Goal: Navigation & Orientation: Find specific page/section

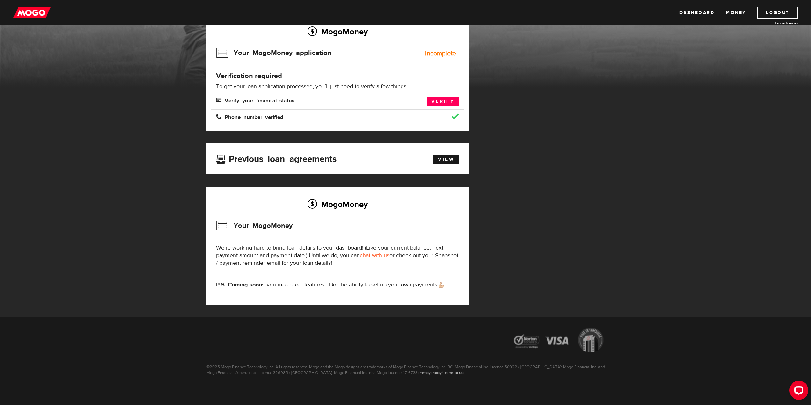
scroll to position [57, 0]
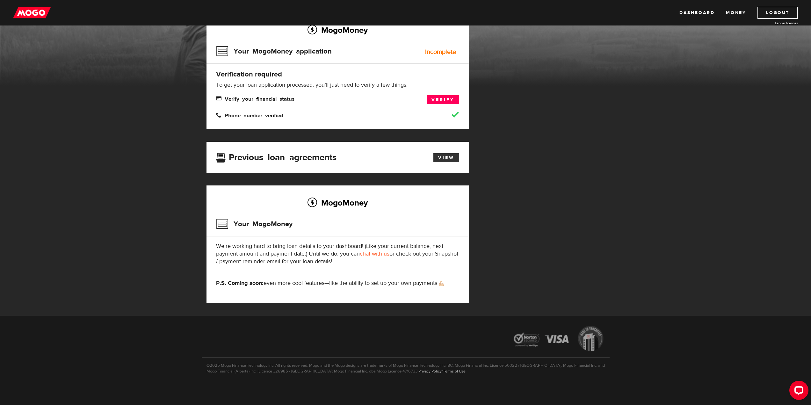
click at [445, 156] on link "View" at bounding box center [446, 157] width 26 height 9
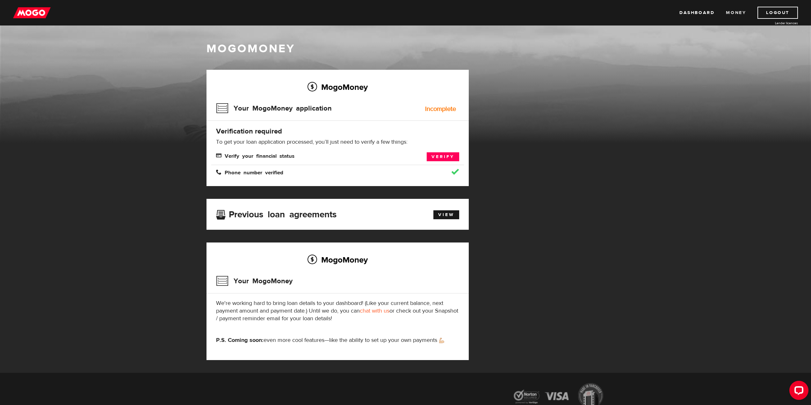
click at [736, 14] on link "Money" at bounding box center [736, 13] width 20 height 12
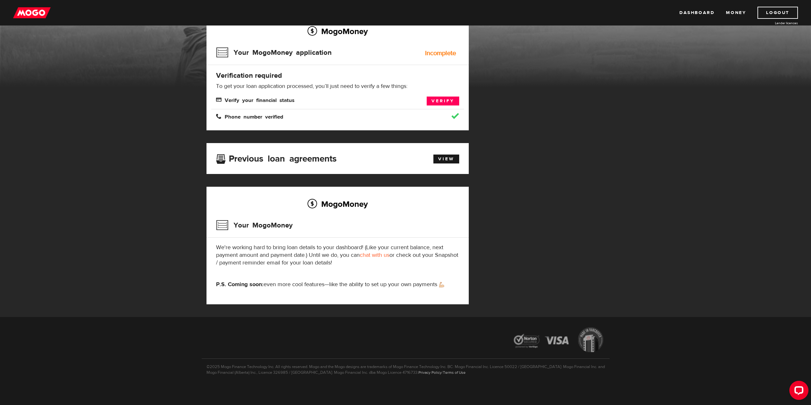
scroll to position [57, 0]
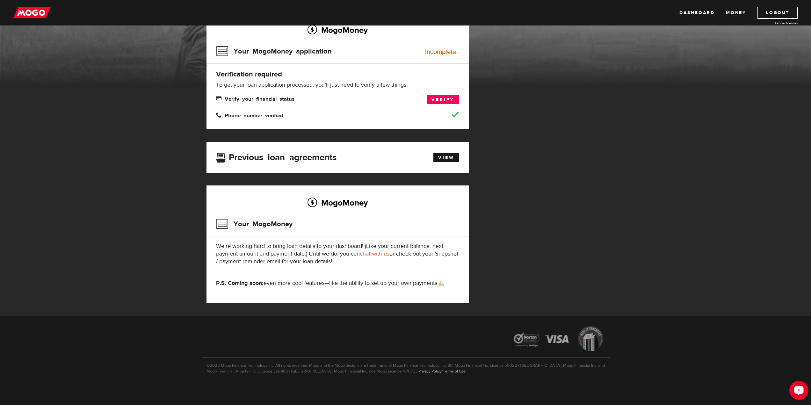
click at [801, 391] on icon "Open LiveChat chat widget" at bounding box center [799, 390] width 6 height 4
click at [693, 16] on link "Dashboard" at bounding box center [696, 13] width 35 height 12
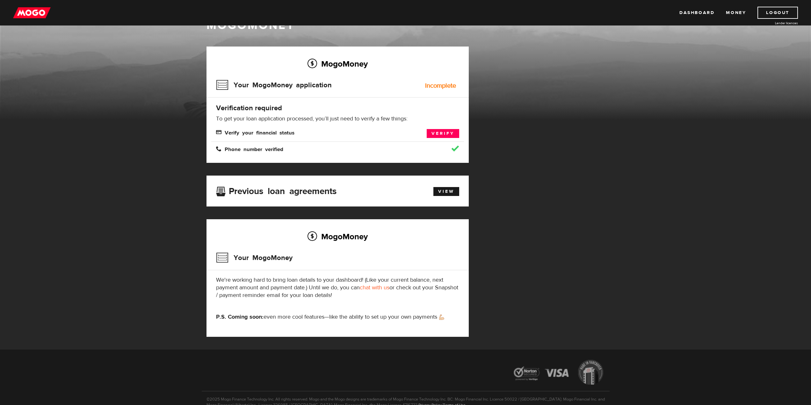
scroll to position [57, 0]
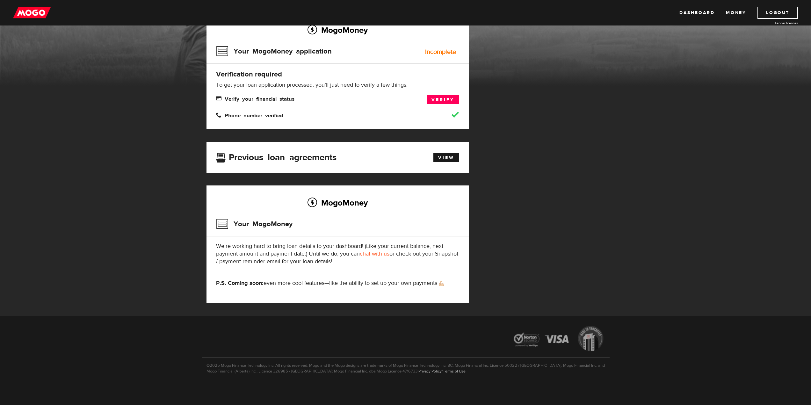
click at [235, 116] on span "Phone number verified" at bounding box center [249, 114] width 67 height 5
click at [787, 21] on link "Lender licences" at bounding box center [774, 23] width 48 height 5
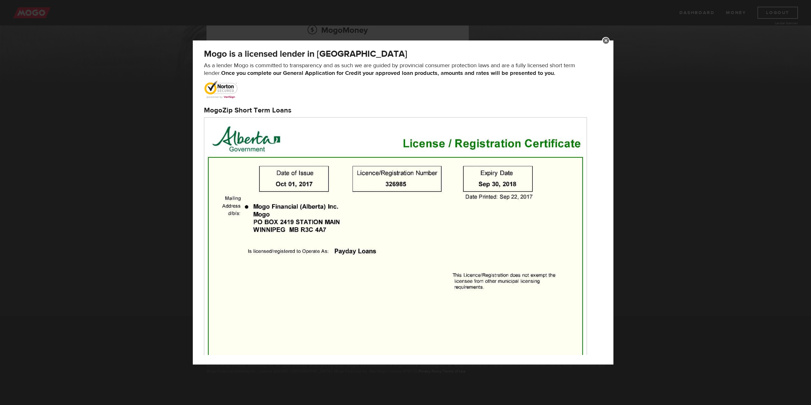
scroll to position [0, 0]
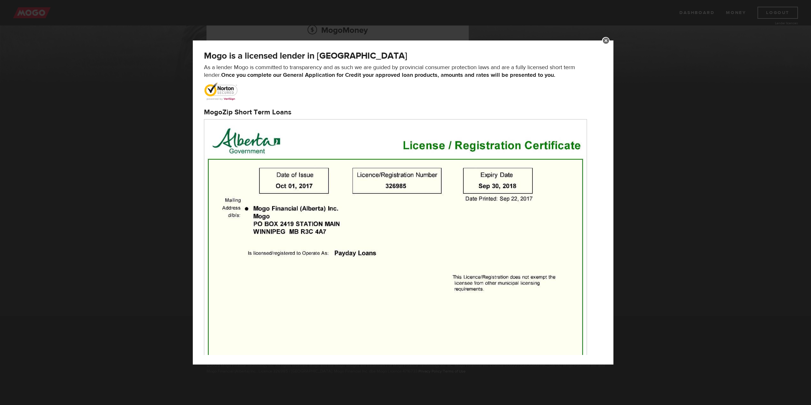
click at [678, 114] on div "Mogo is a licensed lender in [GEOGRAPHIC_DATA] As a lender Mogo is committed to…" at bounding box center [405, 202] width 811 height 405
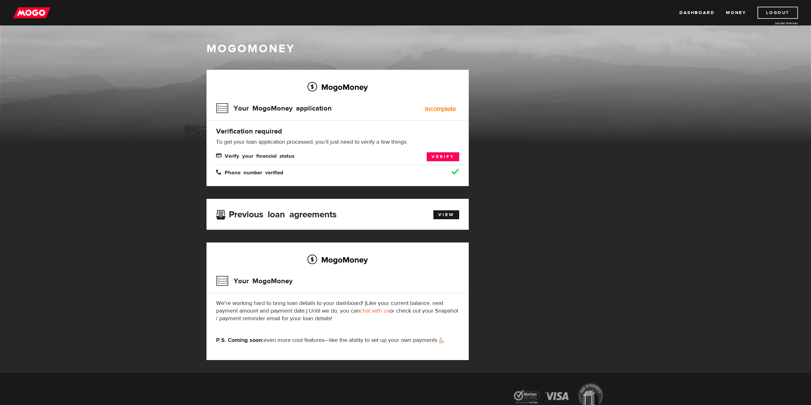
click at [775, 14] on link "Logout" at bounding box center [777, 13] width 40 height 12
